Goal: Feedback & Contribution: Contribute content

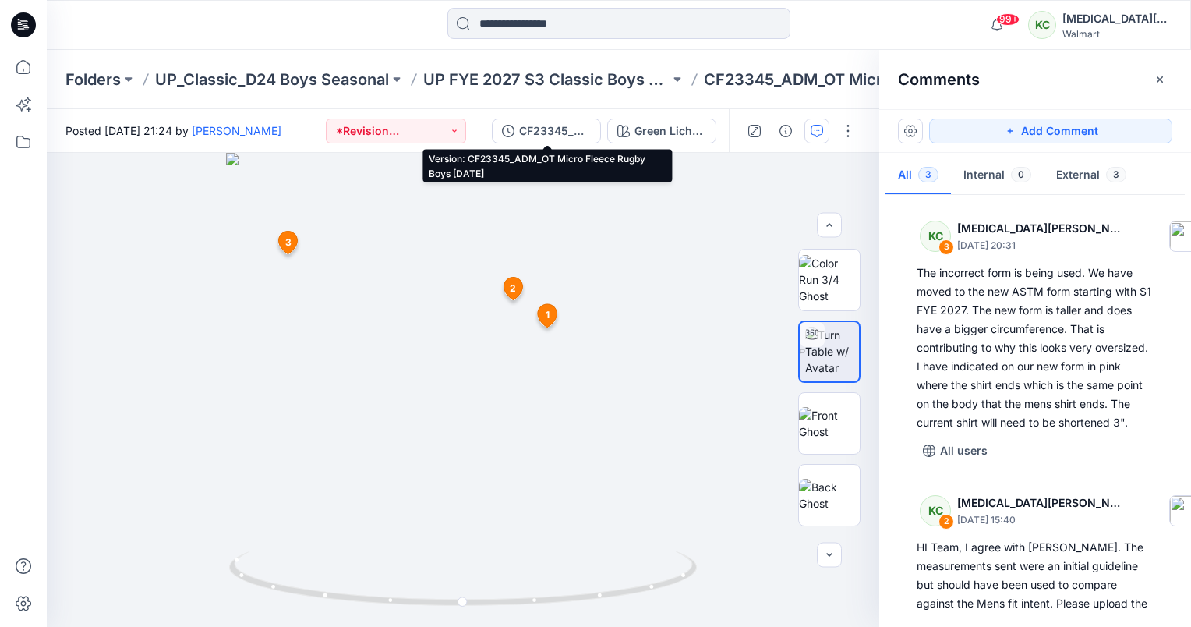
scroll to position [47, 0]
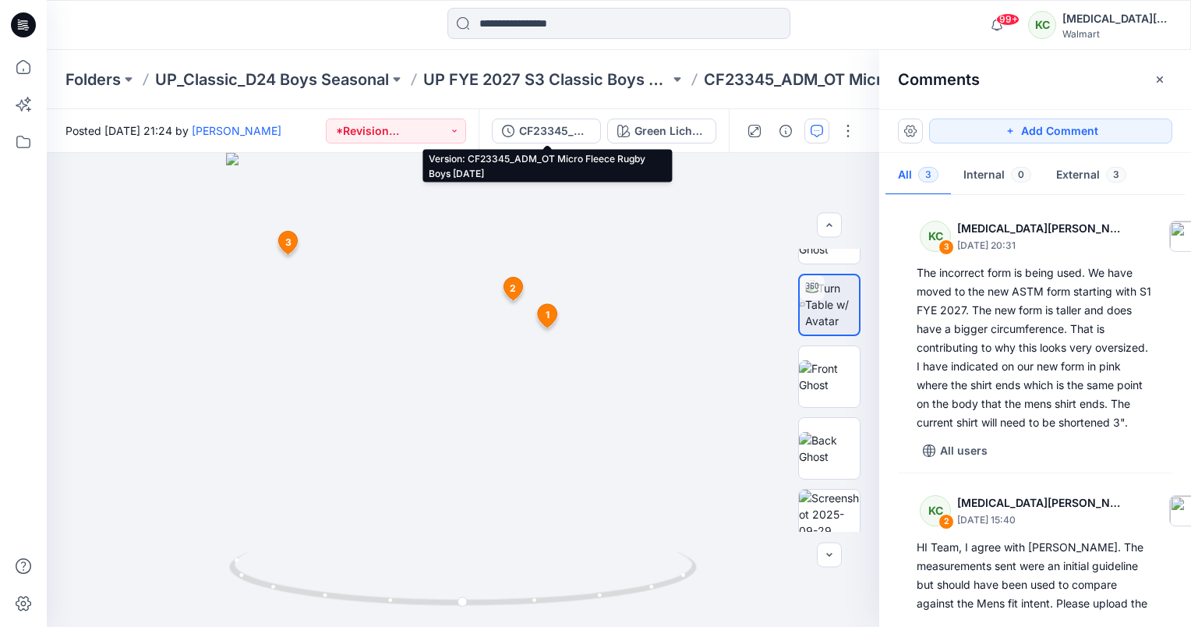
click at [575, 129] on div "CF23345_ADM_OT Micro Fleece Rugby Boys [DATE]" at bounding box center [555, 130] width 72 height 17
click at [645, 128] on div "Green Lichen / Gold Jade / Flaming Carrot" at bounding box center [671, 130] width 72 height 17
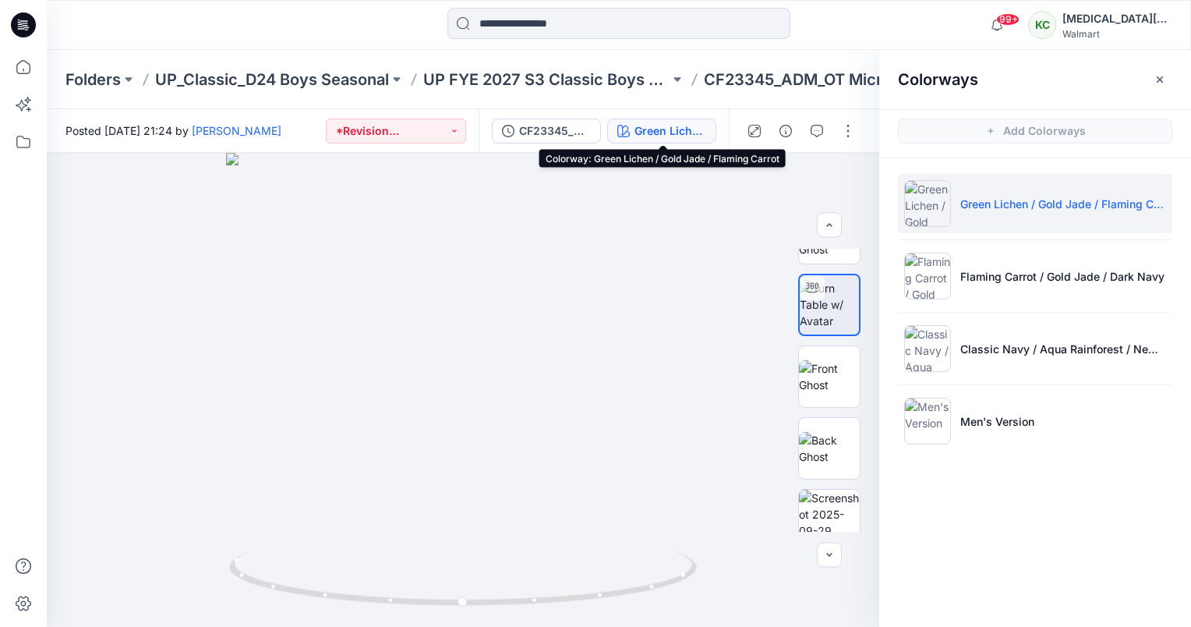
click at [954, 410] on li "Men's Version" at bounding box center [1035, 420] width 274 height 59
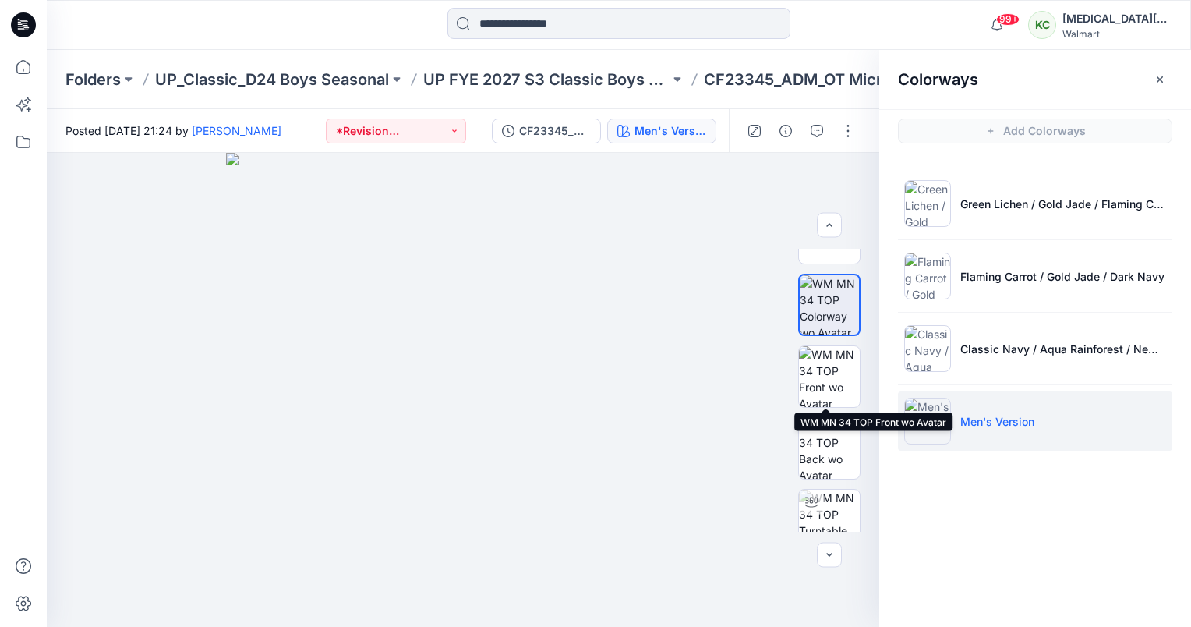
scroll to position [281, 0]
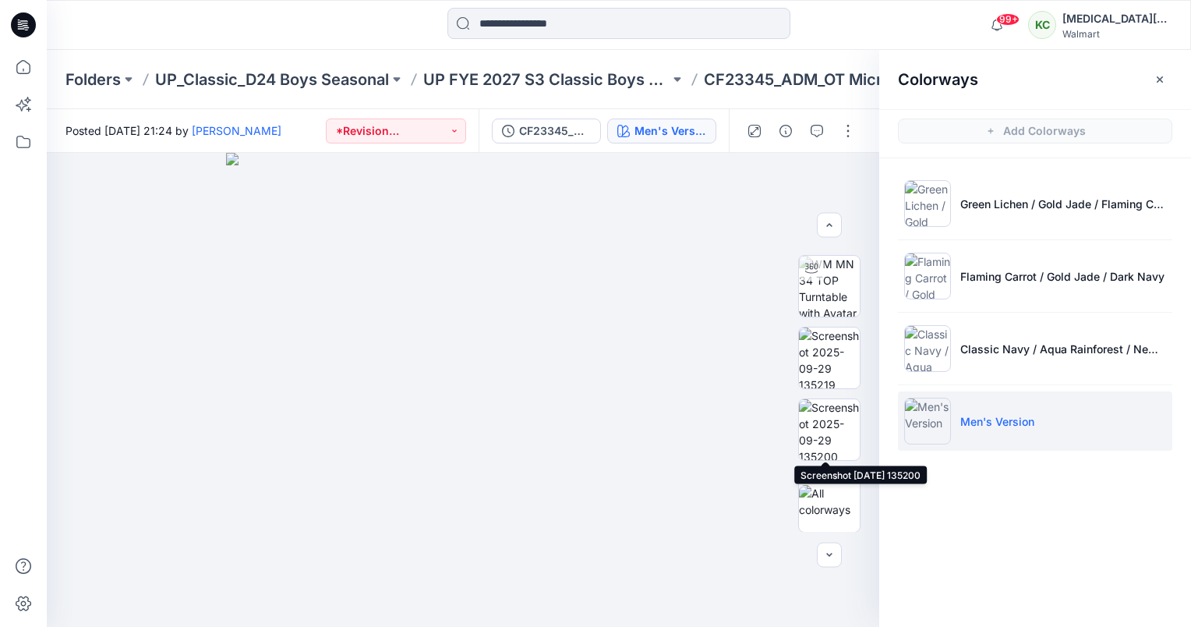
click at [832, 422] on img at bounding box center [829, 429] width 61 height 61
click at [1165, 80] on icon "button" at bounding box center [1160, 79] width 12 height 12
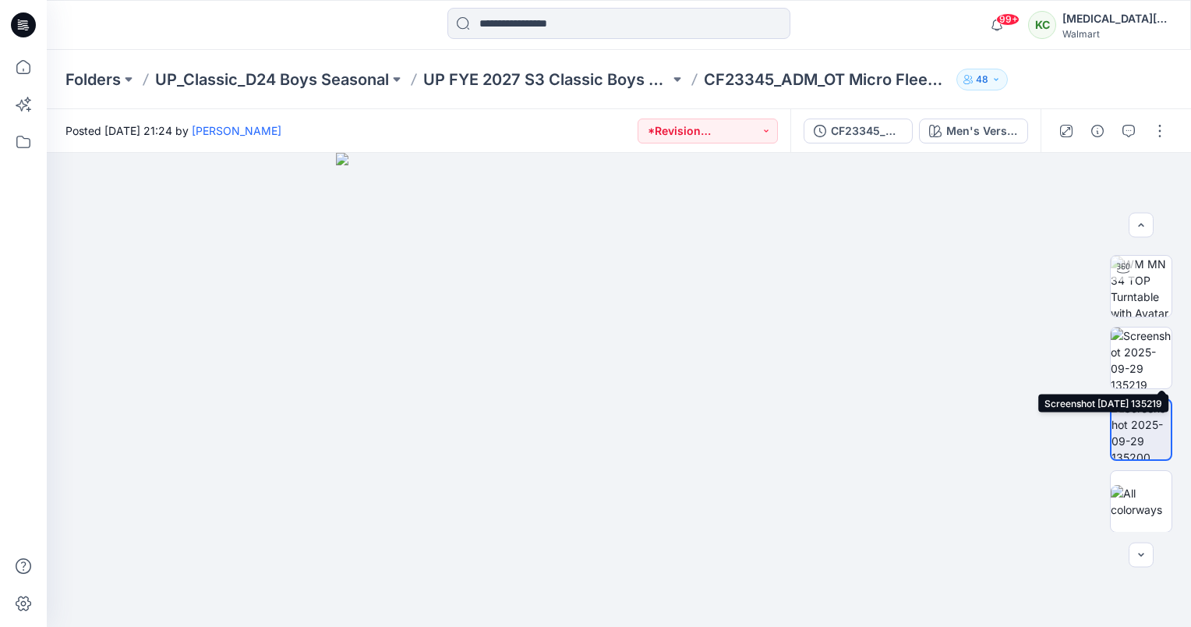
click at [1149, 341] on img at bounding box center [1141, 357] width 61 height 61
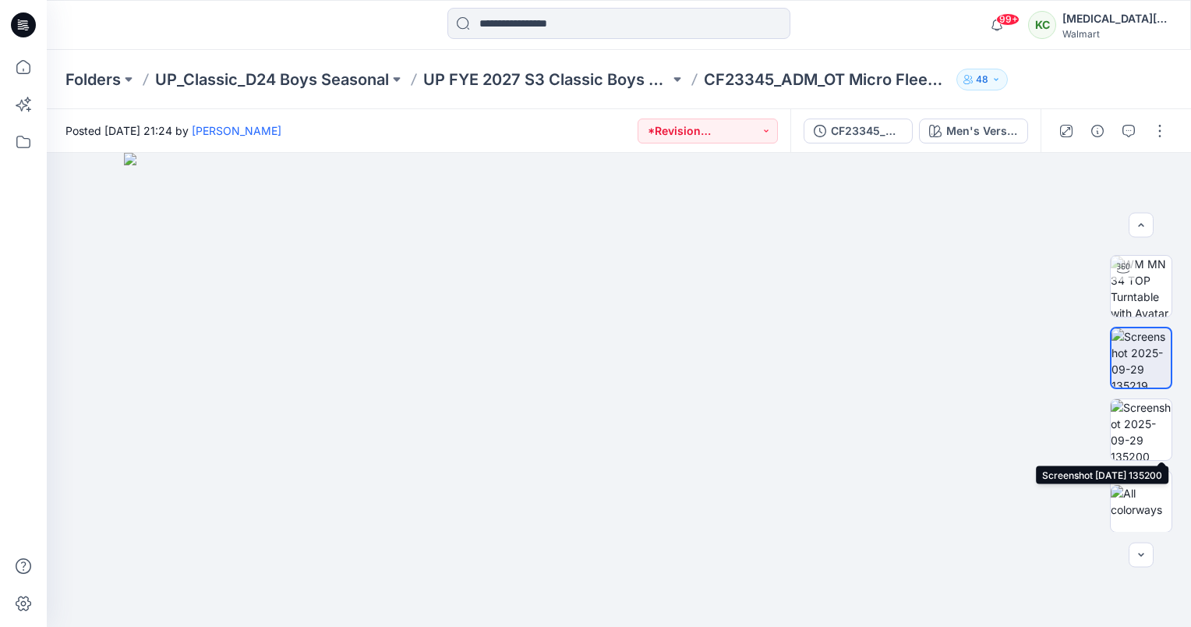
click at [1148, 408] on img at bounding box center [1141, 429] width 61 height 61
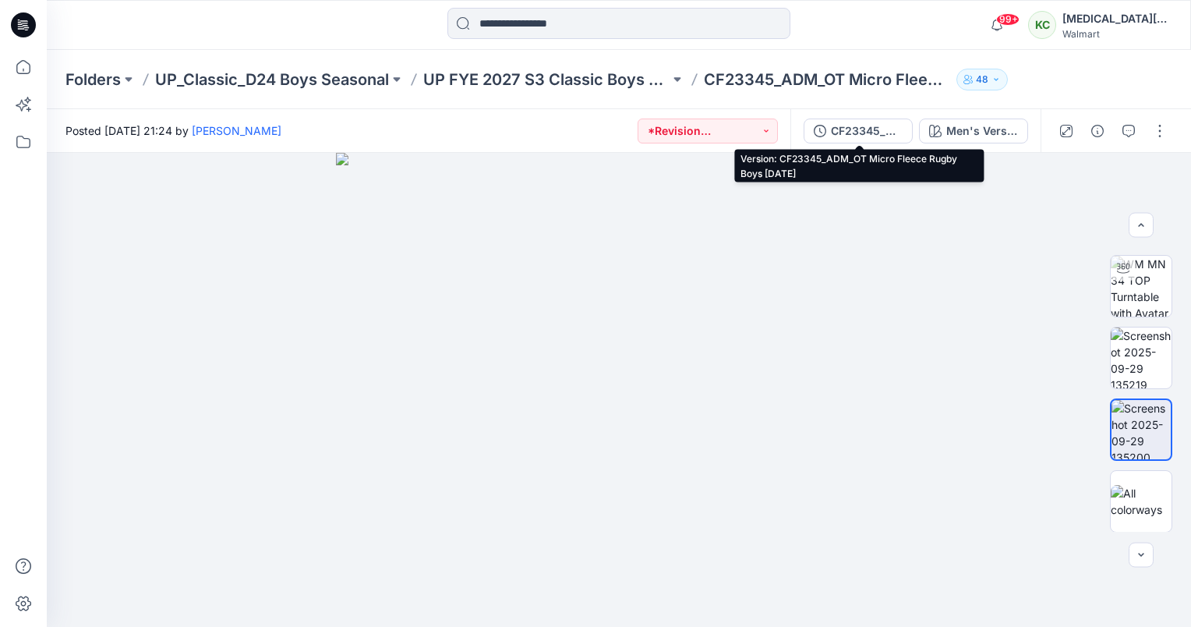
click at [890, 130] on div "CF23345_ADM_OT Micro Fleece Rugby Boys [DATE]" at bounding box center [867, 130] width 72 height 17
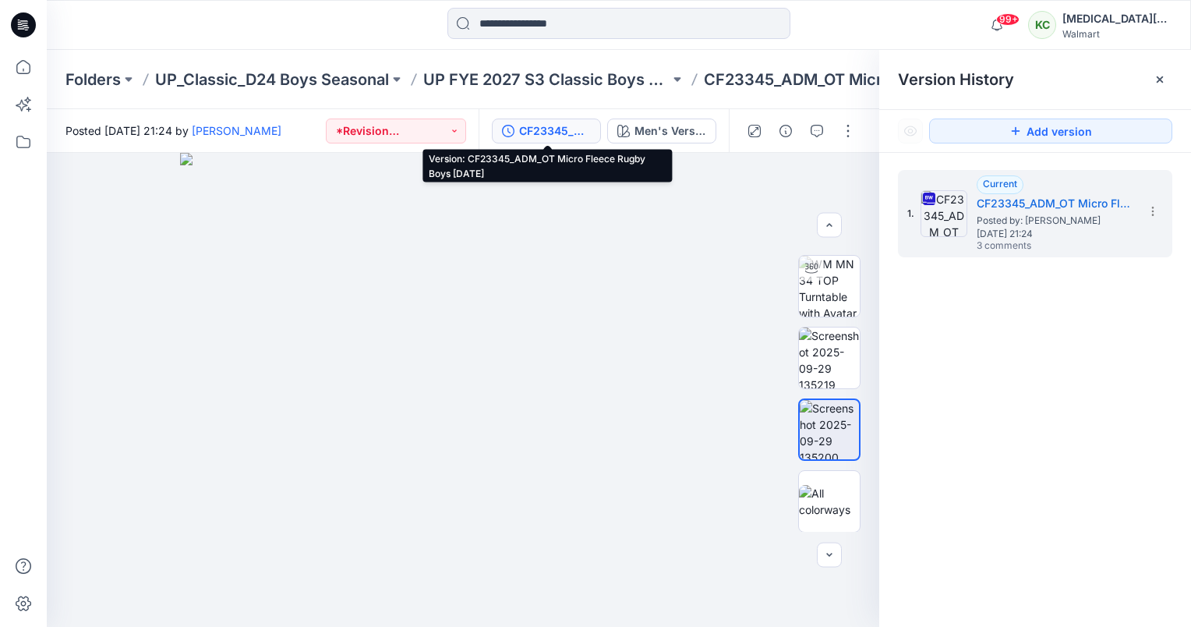
click at [762, 129] on button "button" at bounding box center [754, 131] width 25 height 25
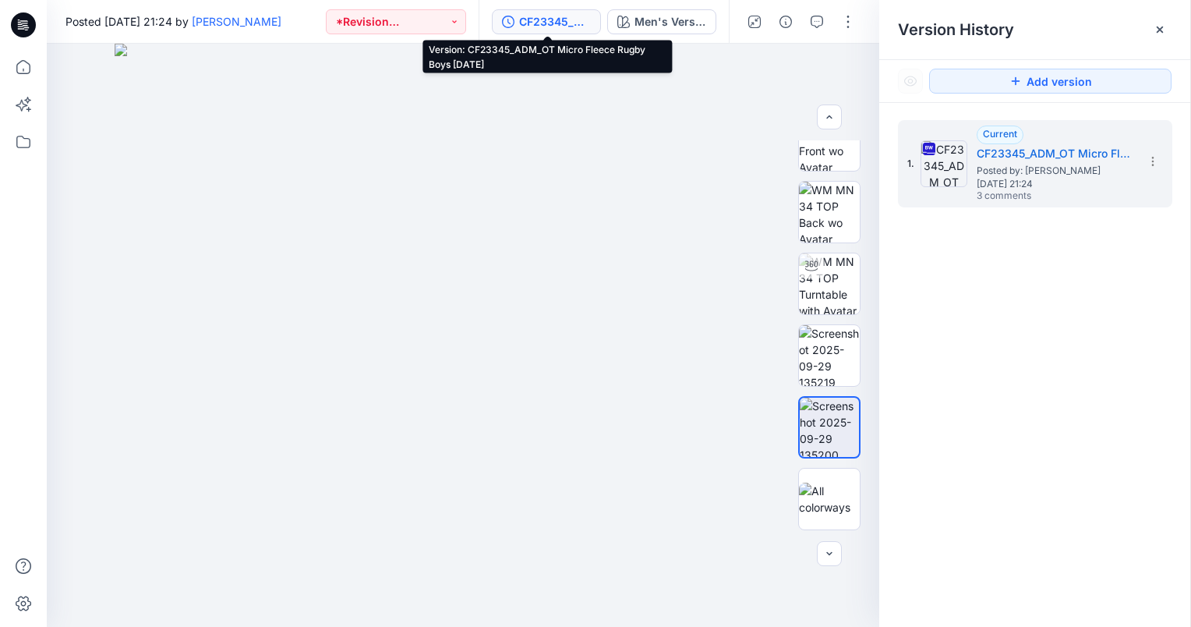
scroll to position [103, 0]
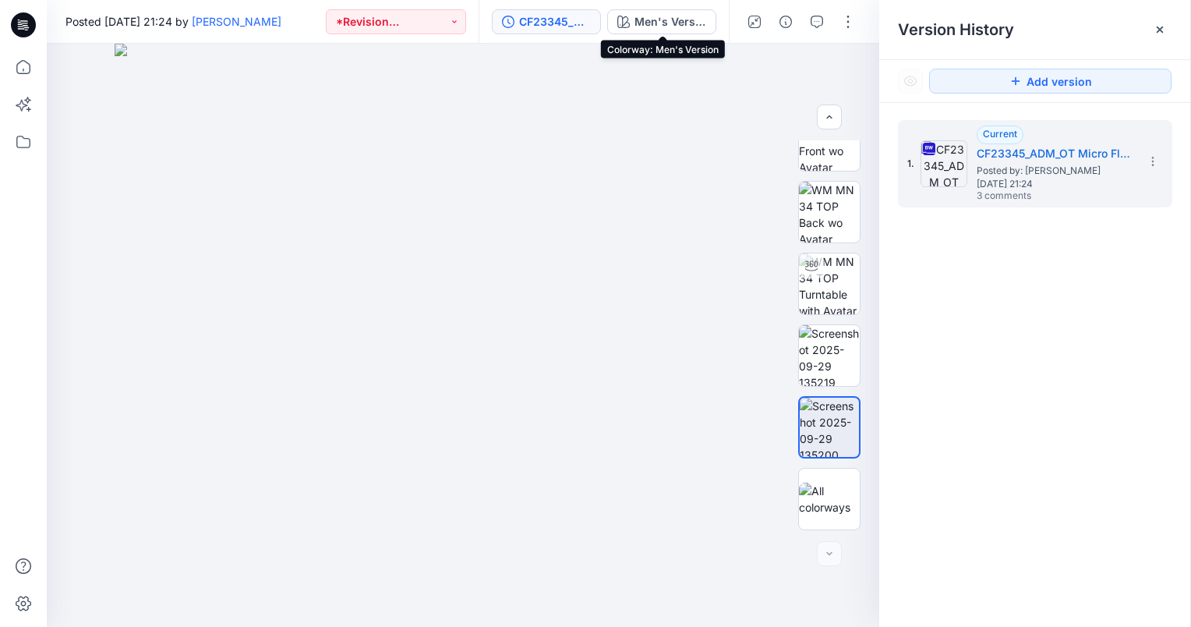
click at [638, 22] on div "Men's Version" at bounding box center [671, 21] width 72 height 17
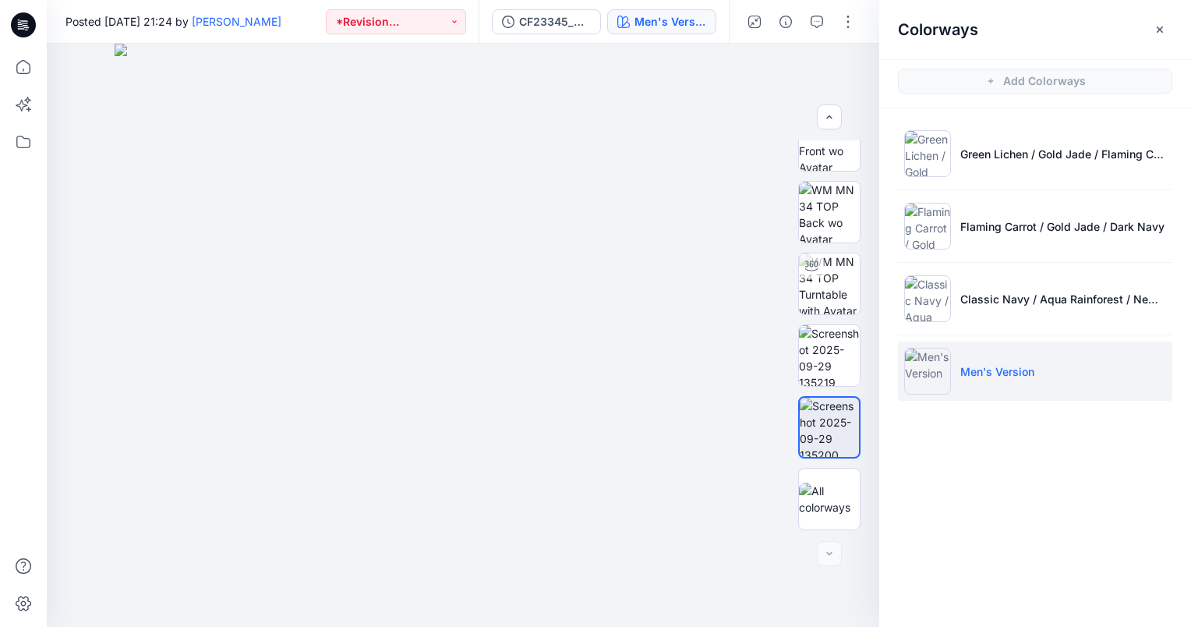
click at [984, 175] on li "Green Lichen / Gold Jade / Flaming Carrot" at bounding box center [1035, 153] width 274 height 59
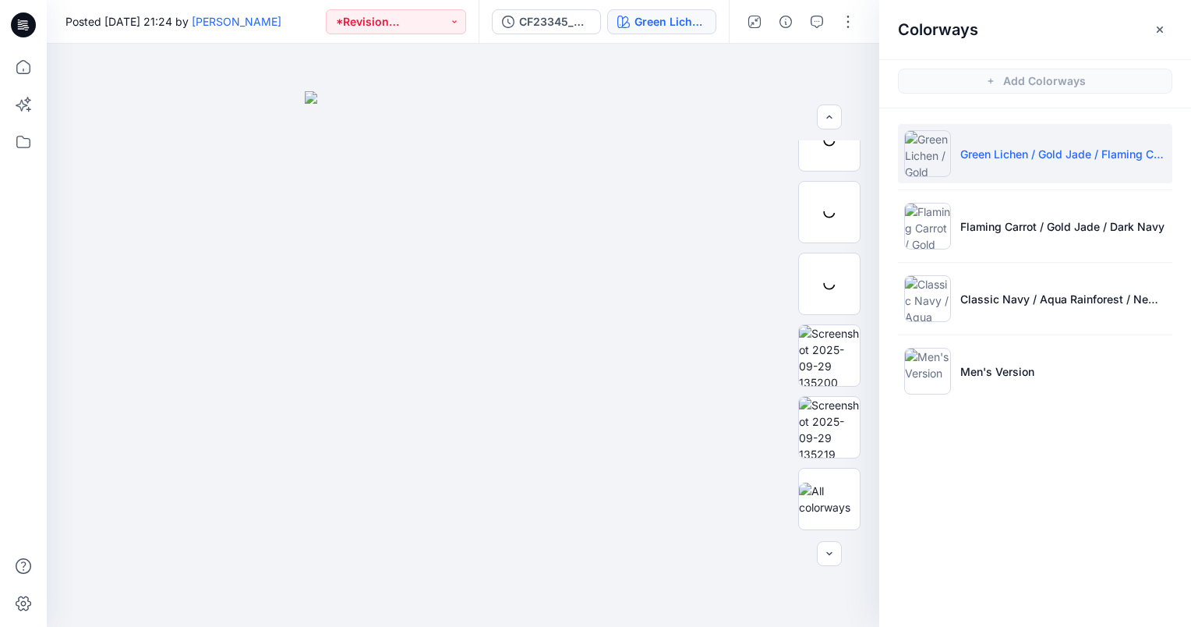
scroll to position [31, 0]
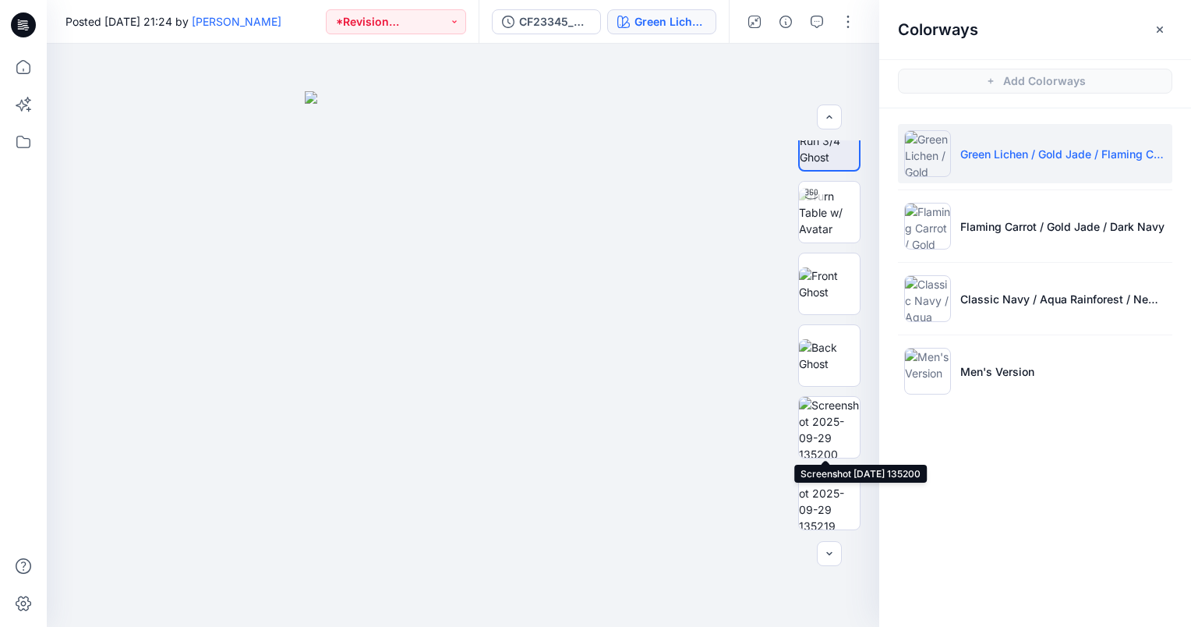
click at [822, 444] on img at bounding box center [829, 427] width 61 height 61
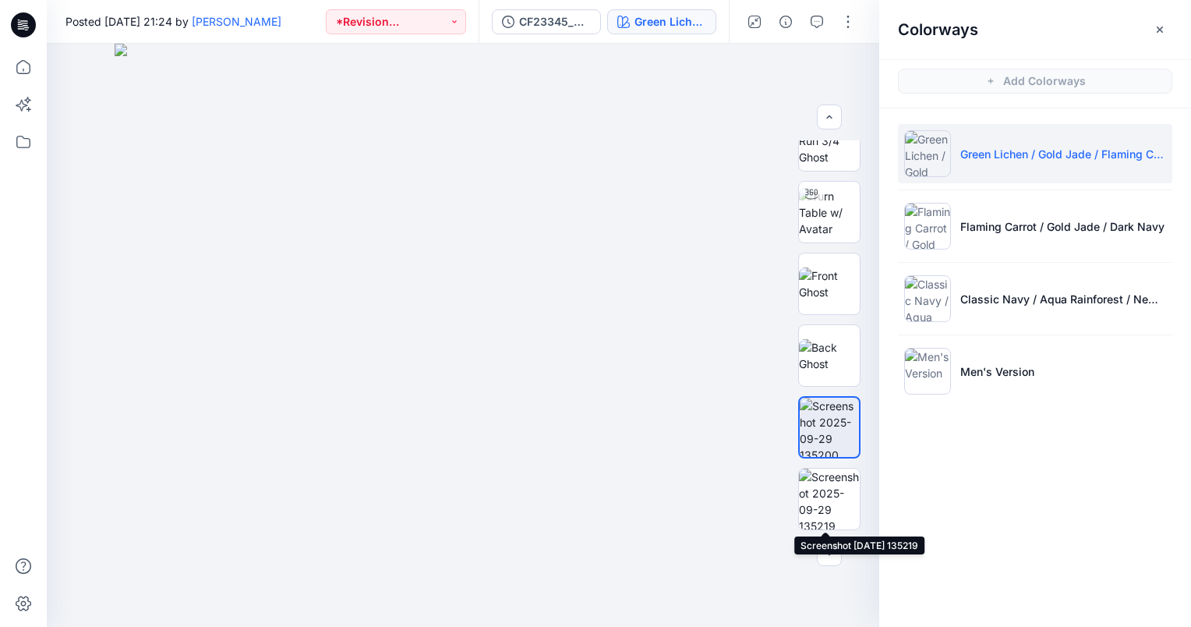
click at [826, 492] on img at bounding box center [829, 499] width 61 height 61
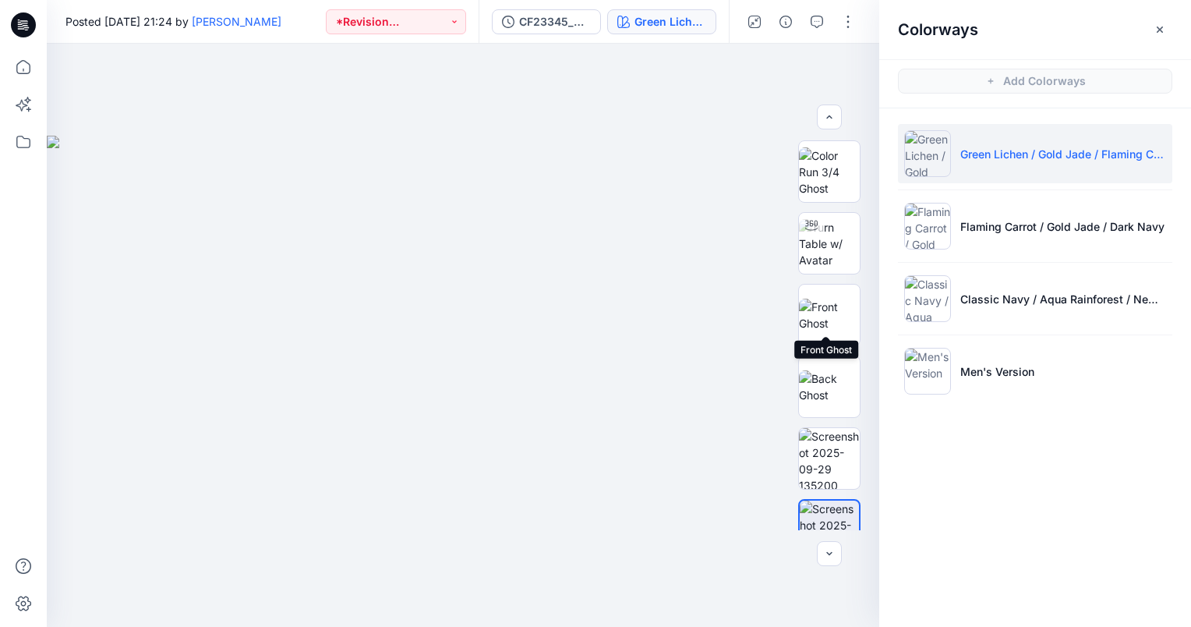
scroll to position [103, 0]
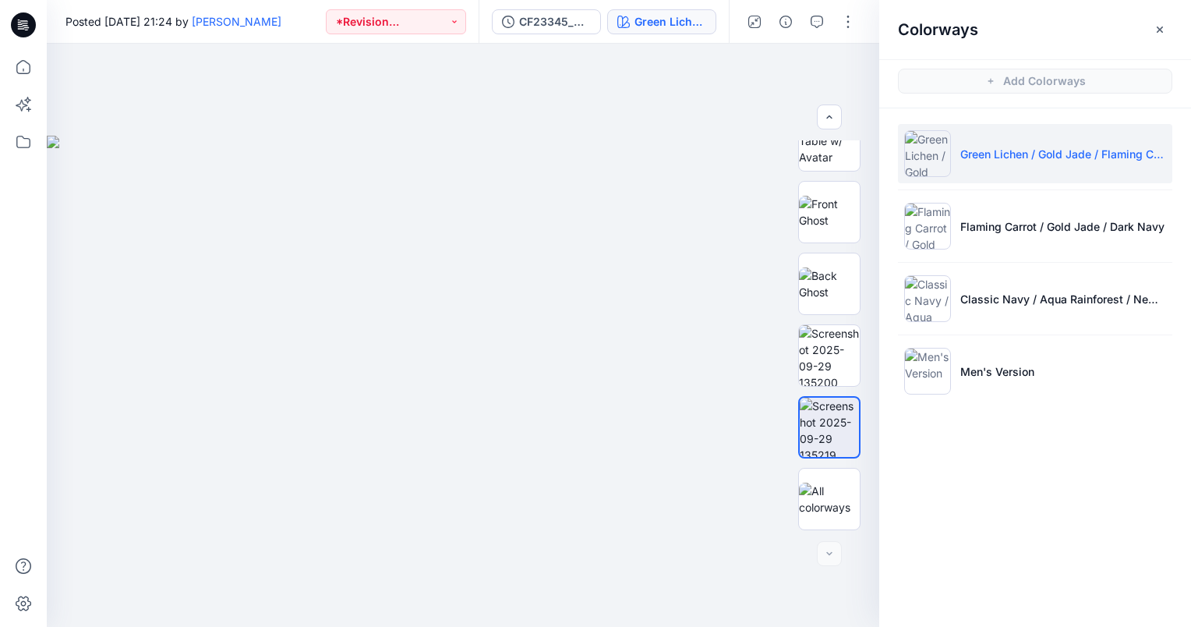
click at [1035, 398] on li "Men's Version" at bounding box center [1035, 370] width 274 height 59
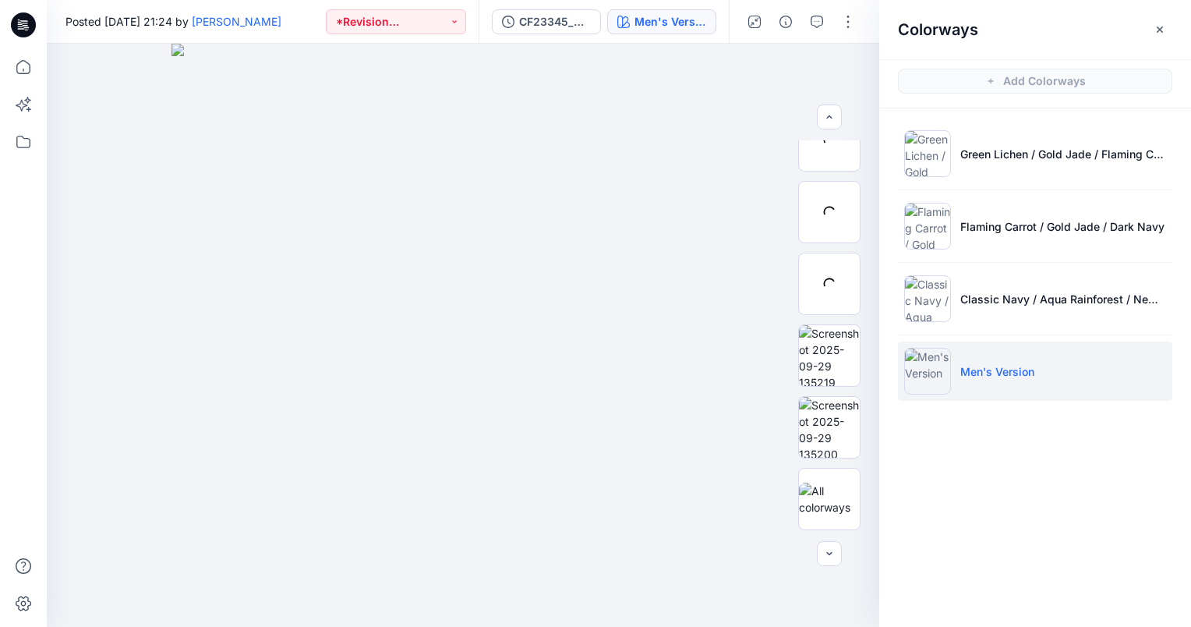
scroll to position [31, 0]
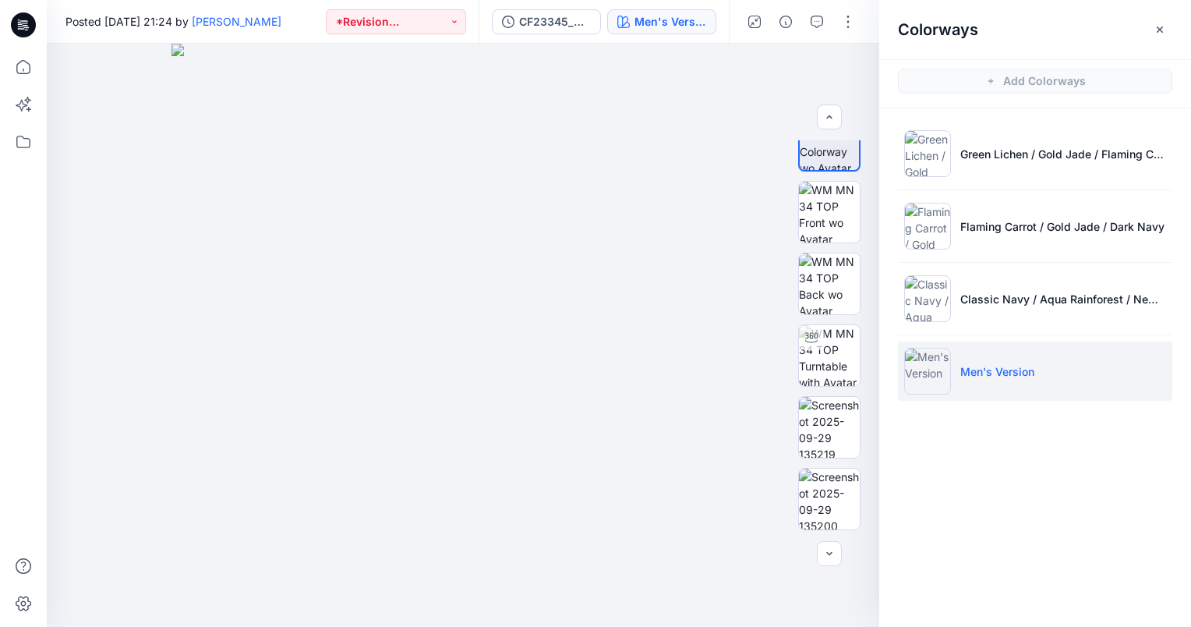
click at [1017, 363] on p "Men's Version" at bounding box center [998, 371] width 74 height 16
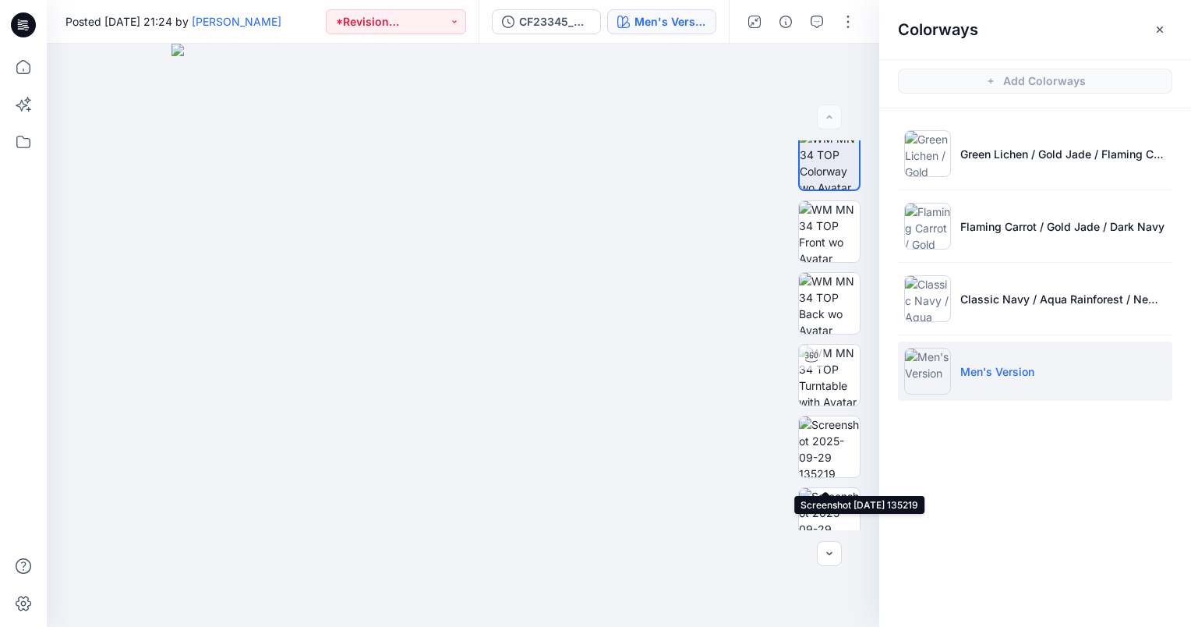
scroll to position [0, 0]
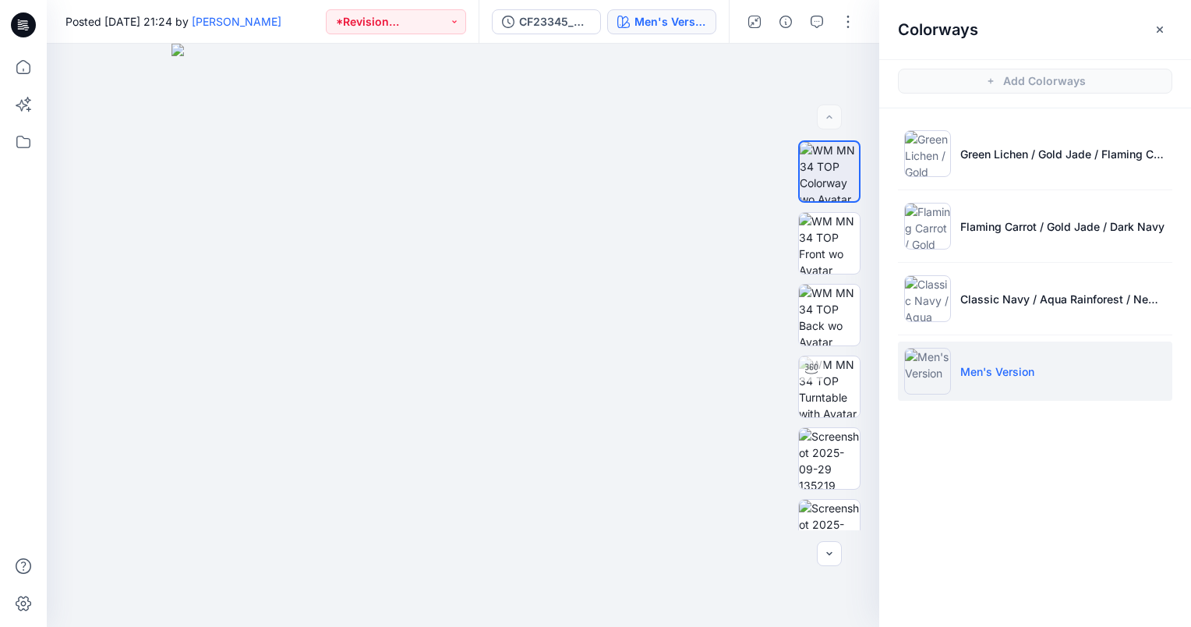
click at [1158, 25] on icon "button" at bounding box center [1160, 29] width 12 height 12
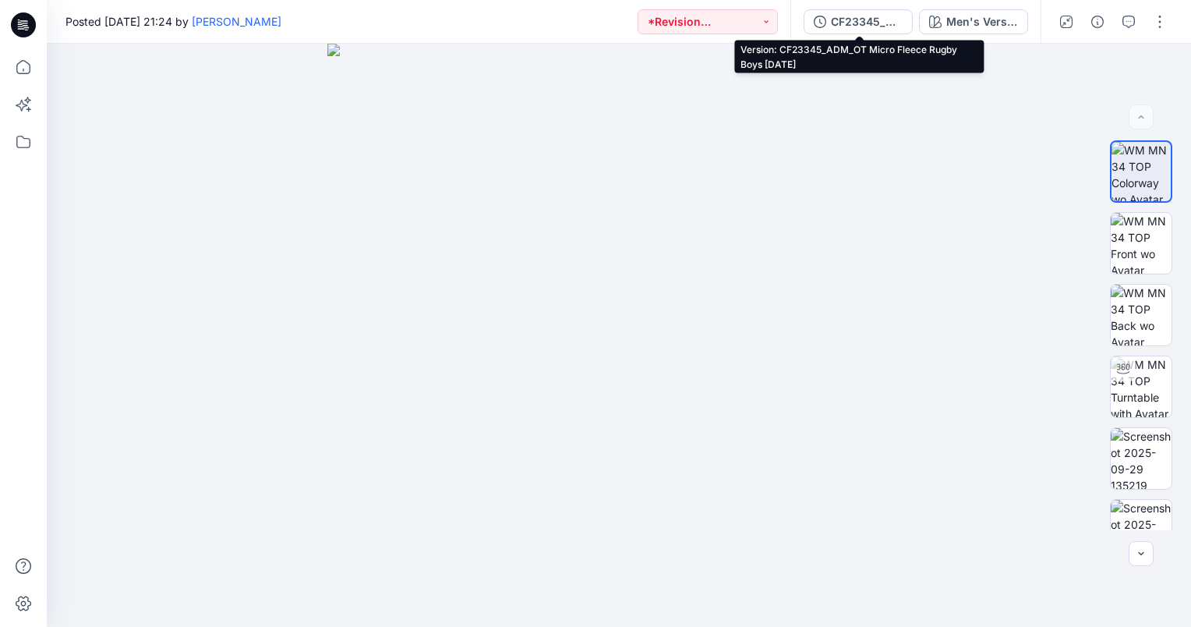
click at [869, 19] on div "CF23345_ADM_OT Micro Fleece Rugby Boys [DATE]" at bounding box center [867, 21] width 72 height 17
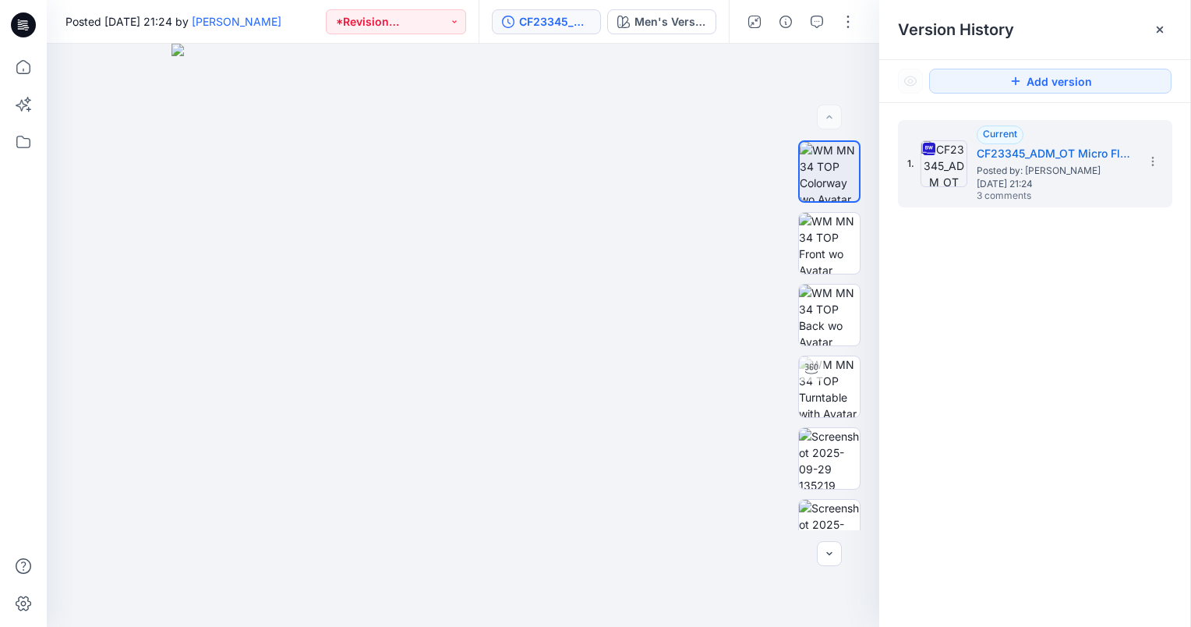
click at [1159, 19] on div at bounding box center [1160, 29] width 25 height 25
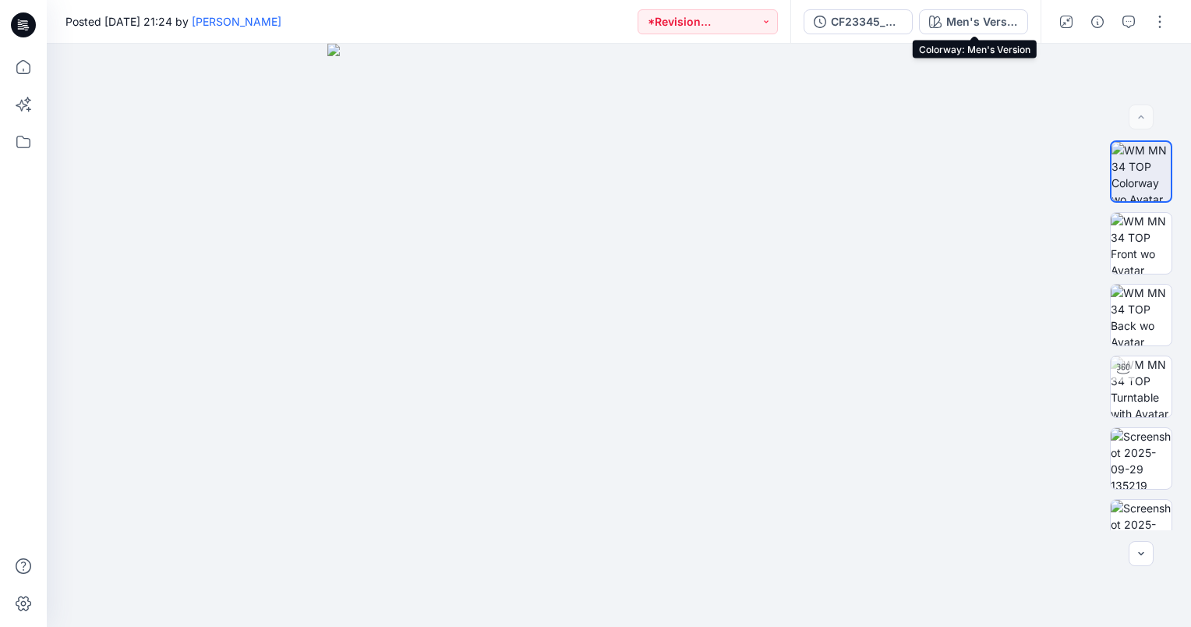
click at [973, 24] on div "Men's Version" at bounding box center [982, 21] width 72 height 17
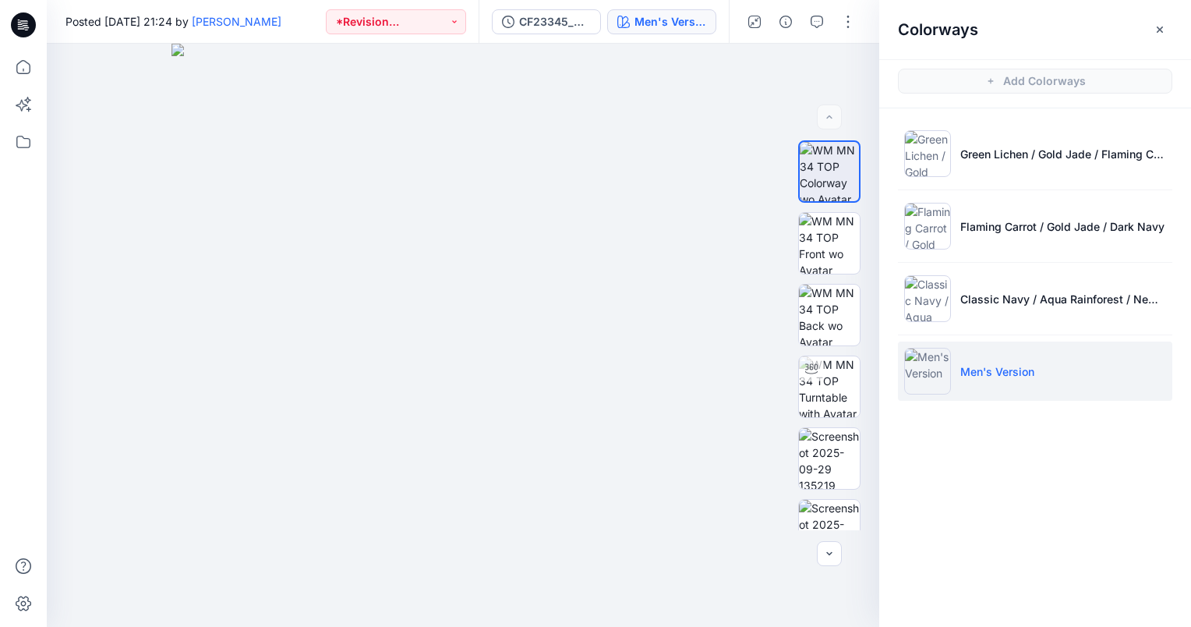
click at [1166, 27] on icon "button" at bounding box center [1160, 29] width 12 height 12
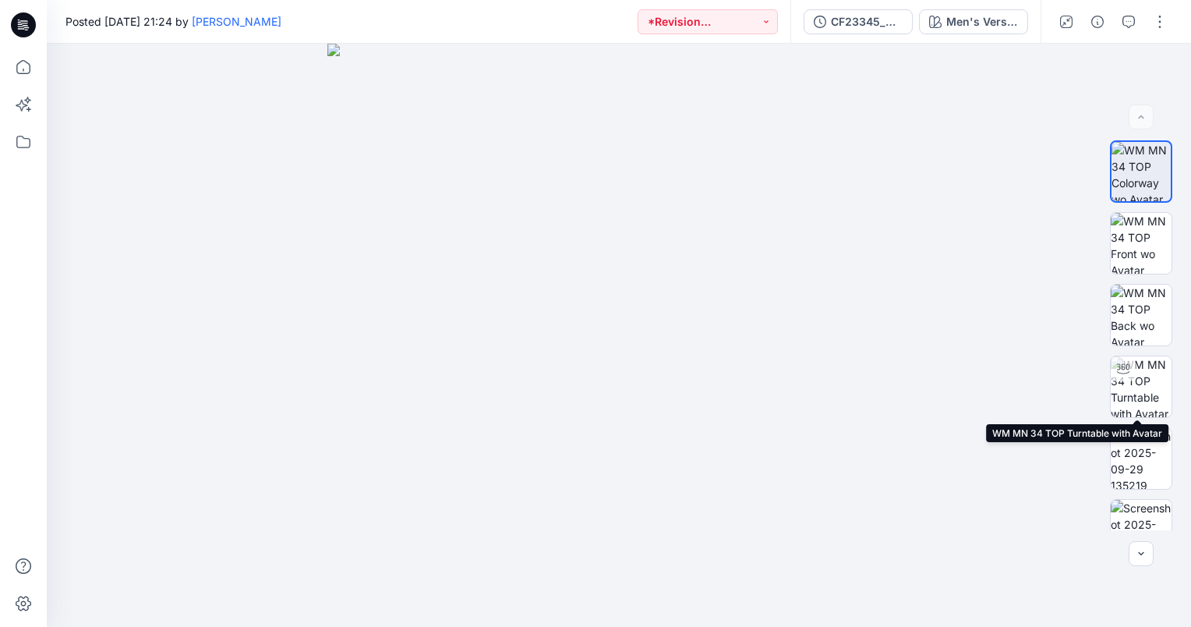
click at [1137, 380] on img at bounding box center [1141, 386] width 61 height 61
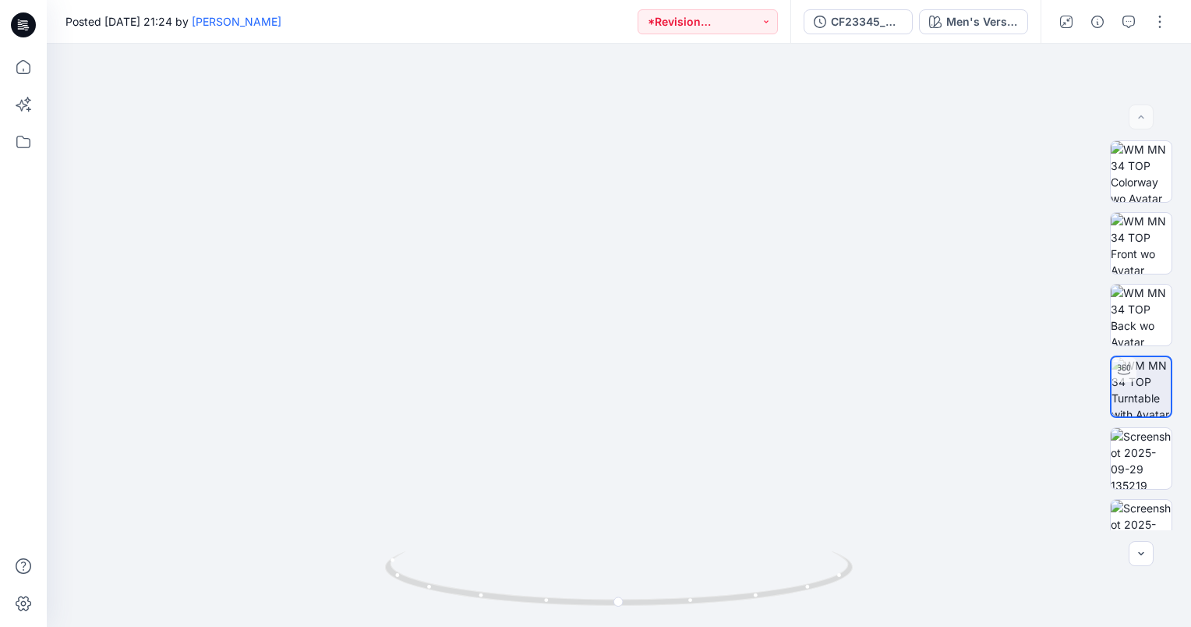
click at [1114, 20] on div at bounding box center [1113, 22] width 144 height 44
drag, startPoint x: 1114, startPoint y: 20, endPoint x: 863, endPoint y: 177, distance: 295.9
click at [863, 177] on img at bounding box center [620, 153] width 1312 height 947
click at [1134, 19] on icon "button" at bounding box center [1129, 22] width 12 height 12
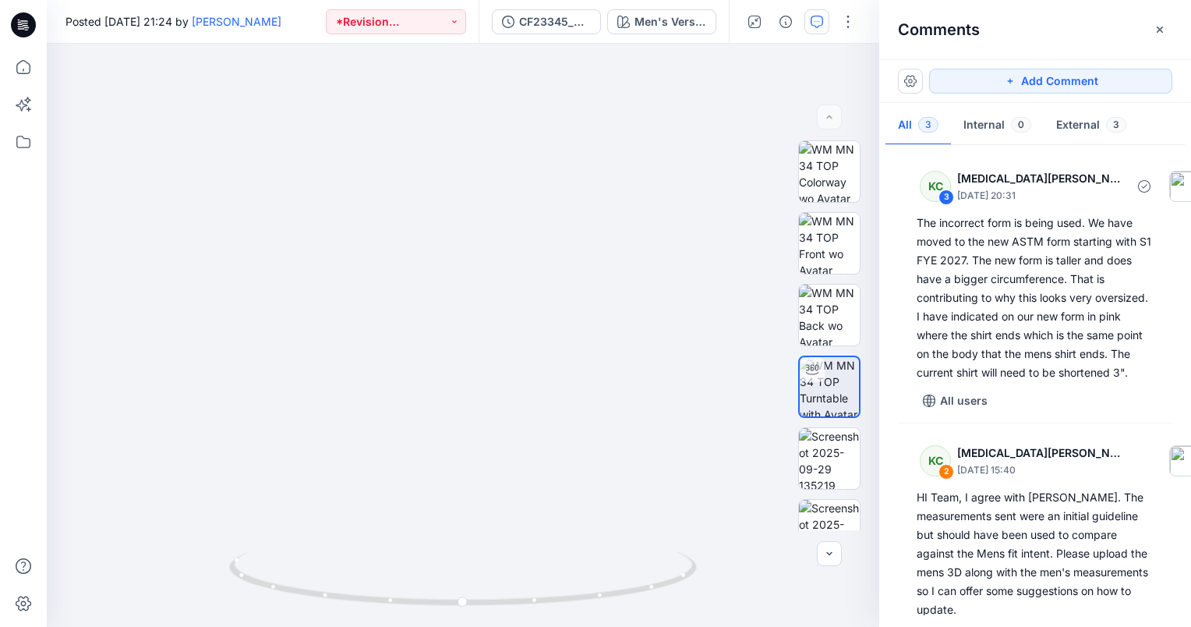
click at [1037, 356] on div "The incorrect form is being used. We have moved to the new ASTM form starting w…" at bounding box center [1035, 298] width 237 height 168
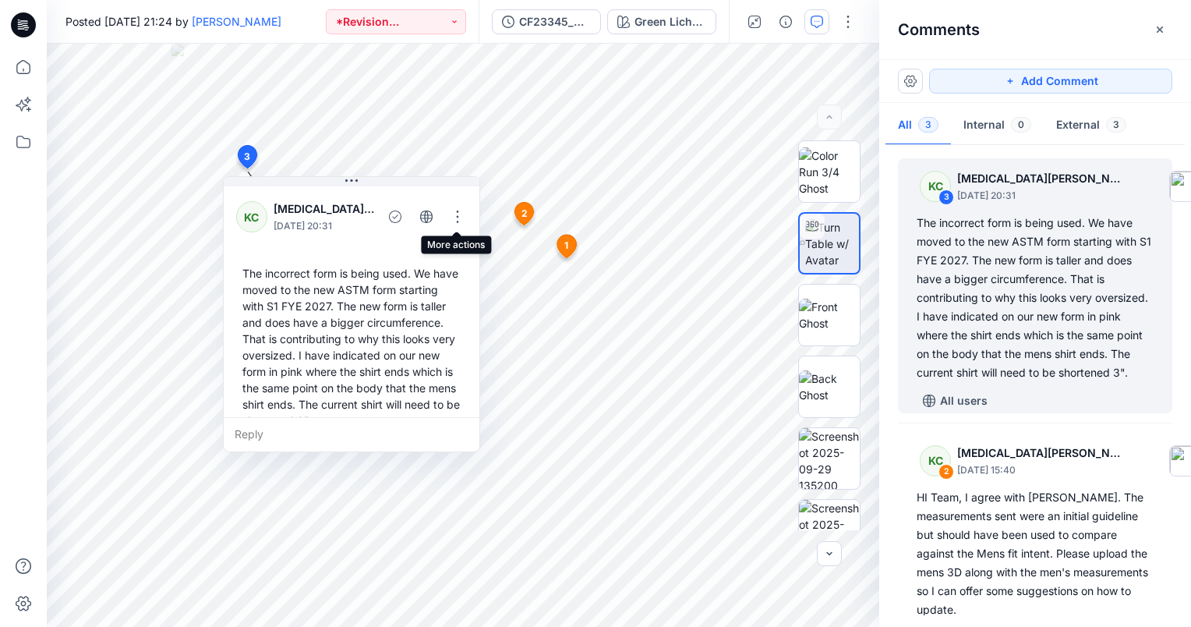
click at [466, 211] on button "button" at bounding box center [457, 216] width 25 height 25
click at [430, 250] on p "Edit comment" at bounding box center [461, 253] width 70 height 16
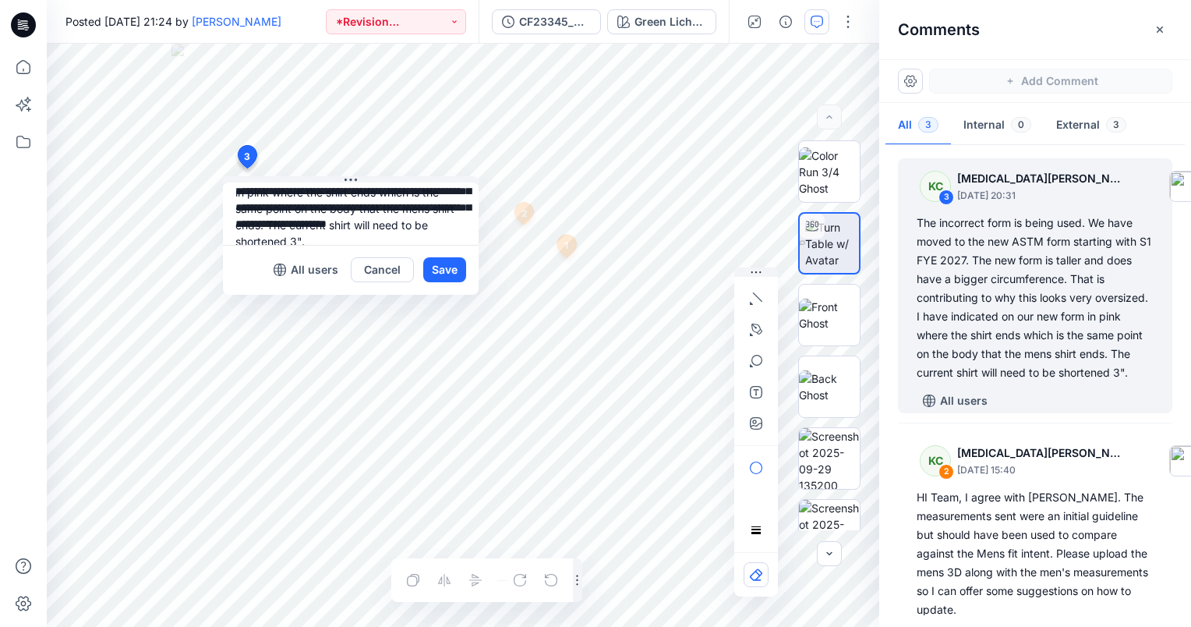
scroll to position [122, 0]
drag, startPoint x: 413, startPoint y: 225, endPoint x: 382, endPoint y: 207, distance: 36.4
click at [382, 207] on textarea "**********" at bounding box center [351, 213] width 256 height 62
type textarea "**********"
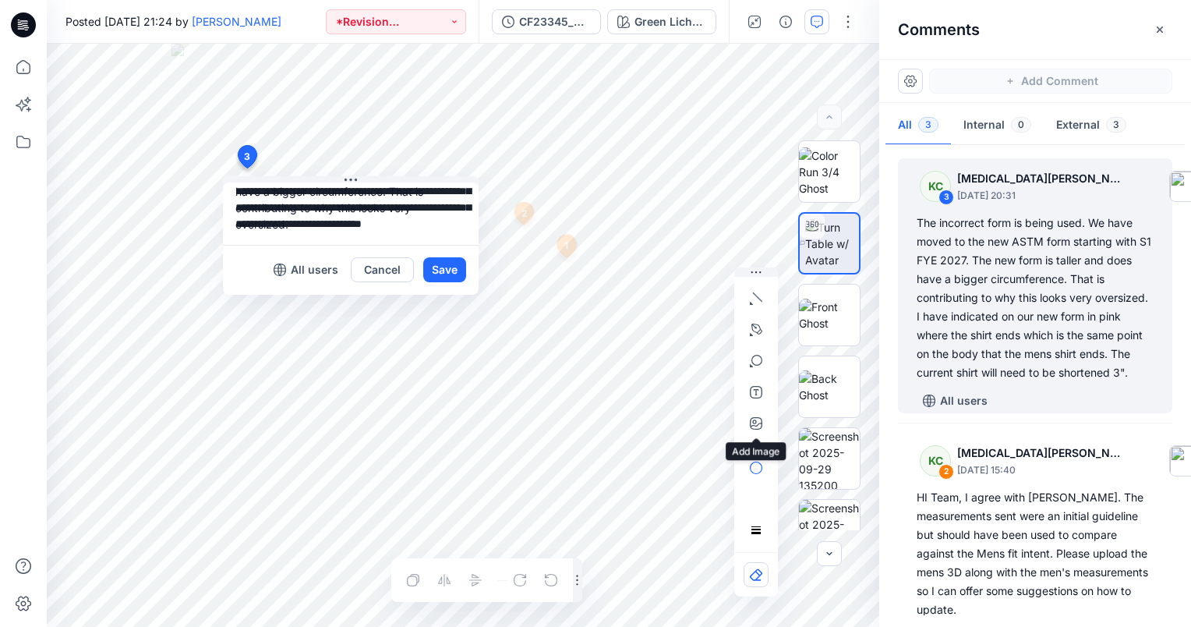
click at [759, 426] on icon "button" at bounding box center [756, 423] width 12 height 12
type input"] "**********"
click at [388, 234] on textarea "**********" at bounding box center [351, 213] width 256 height 62
type textarea "**********"
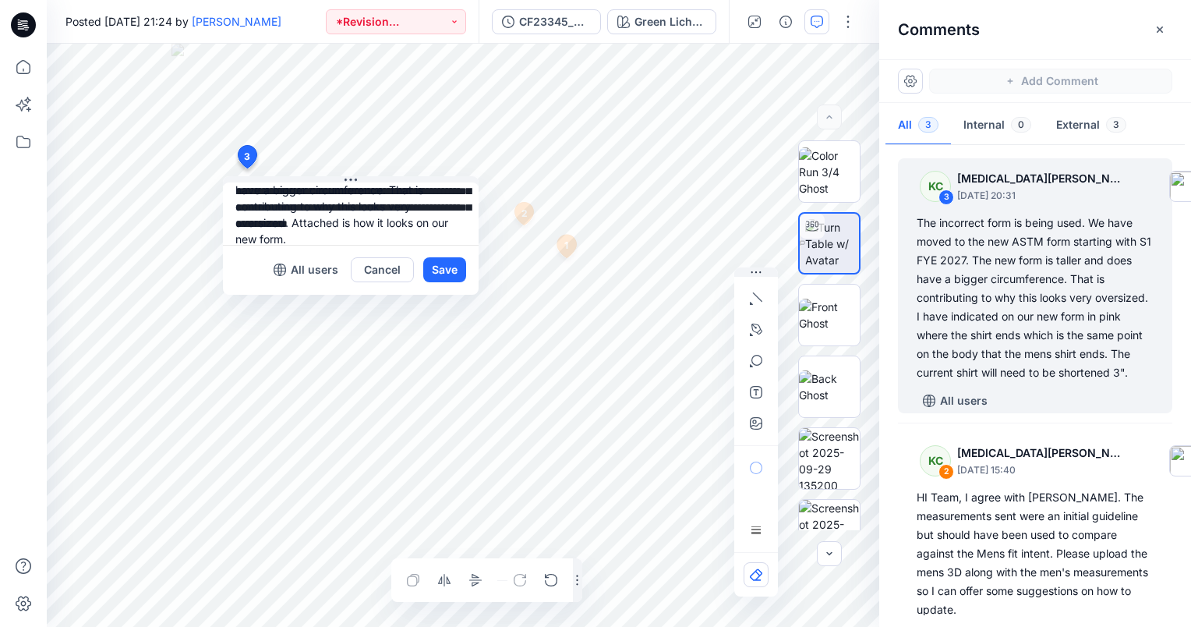
click at [449, 268] on button "Save" at bounding box center [444, 269] width 43 height 25
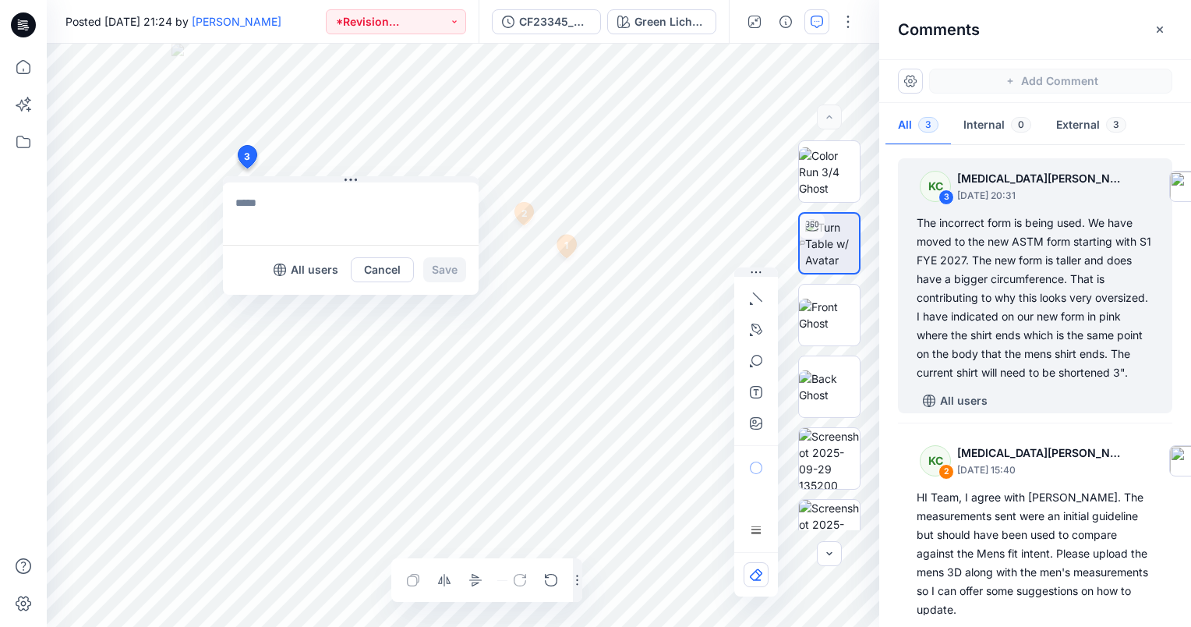
scroll to position [0, 0]
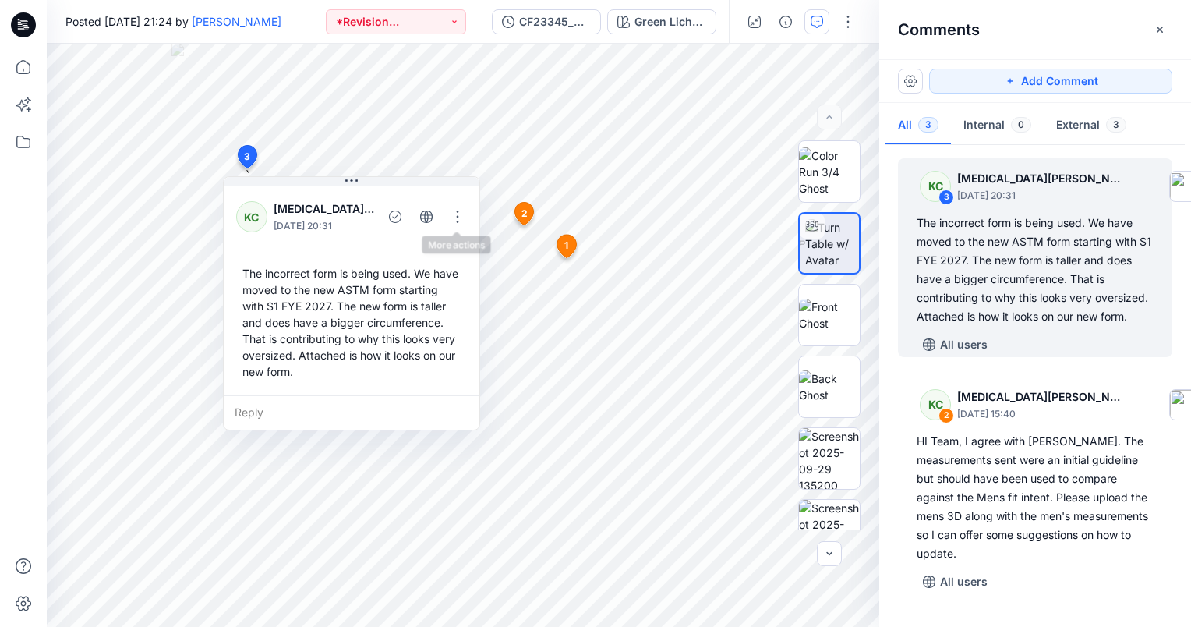
click at [455, 212] on button "button" at bounding box center [457, 216] width 25 height 25
click at [451, 246] on p "Edit comment" at bounding box center [461, 253] width 70 height 16
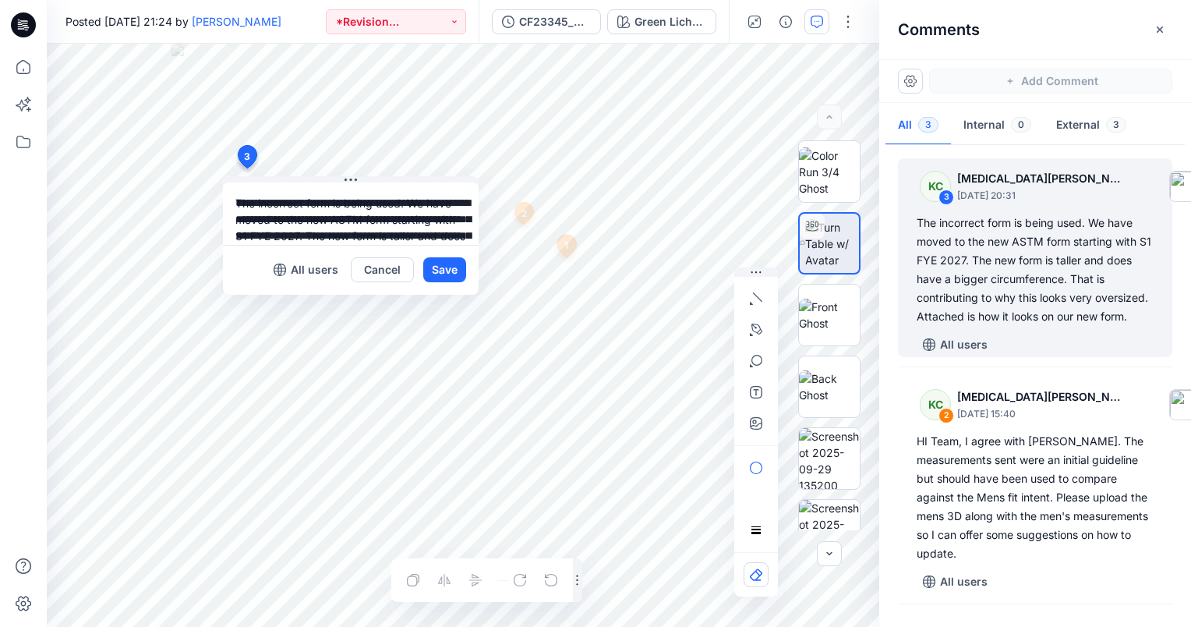
scroll to position [77, 0]
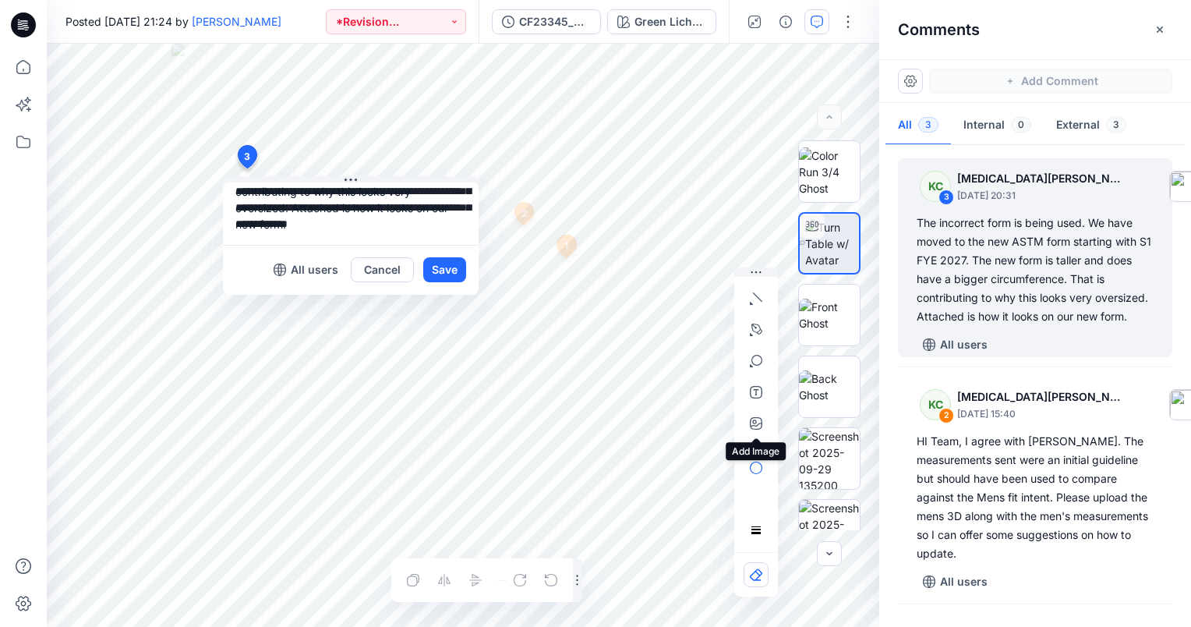
click at [748, 425] on button "button" at bounding box center [756, 423] width 25 height 25
type input"] "**********"
click at [441, 265] on button "Save" at bounding box center [444, 269] width 43 height 25
